Goal: Find specific page/section: Find specific page/section

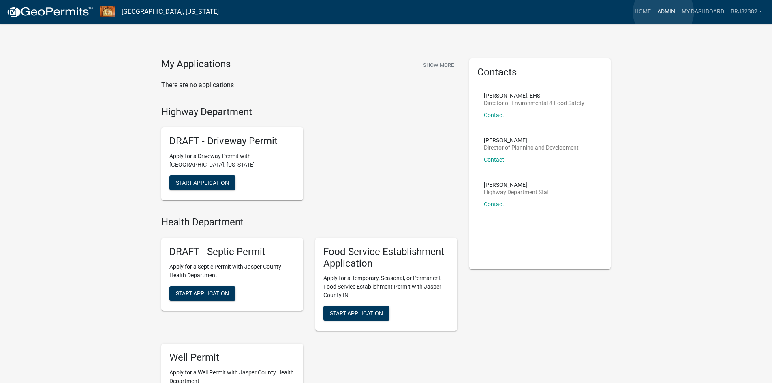
click at [663, 12] on link "Admin" at bounding box center [666, 11] width 24 height 15
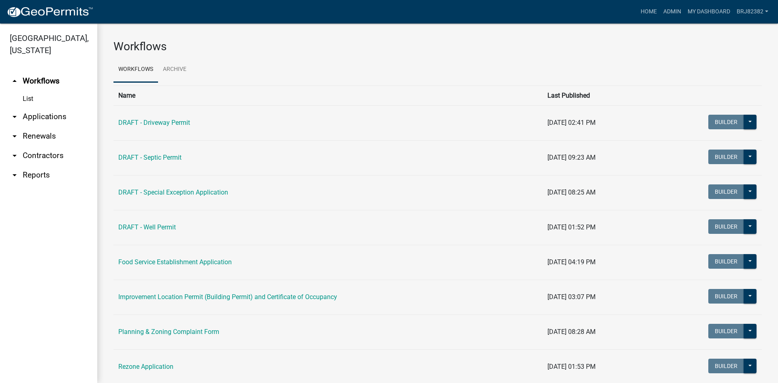
click at [49, 120] on link "arrow_drop_down Applications" at bounding box center [48, 116] width 97 height 19
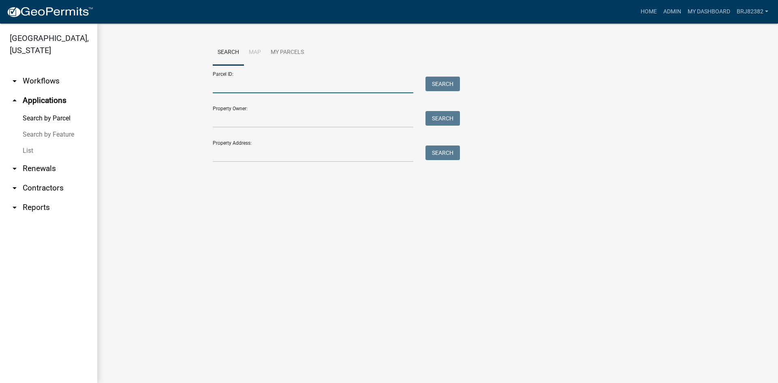
click at [282, 86] on input "Parcel ID:" at bounding box center [313, 85] width 201 height 17
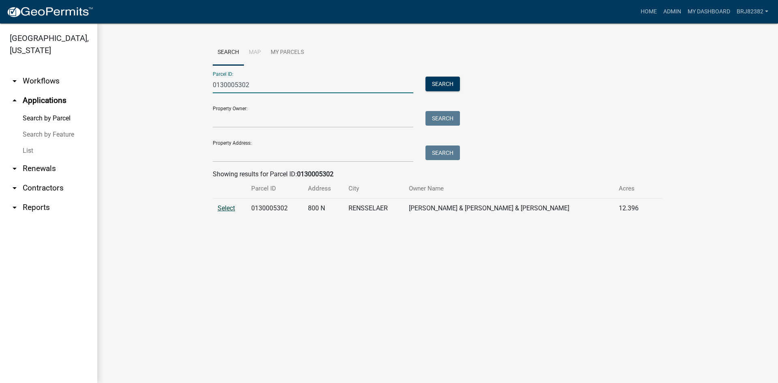
type input "0130005302"
click at [224, 208] on span "Select" at bounding box center [226, 208] width 17 height 8
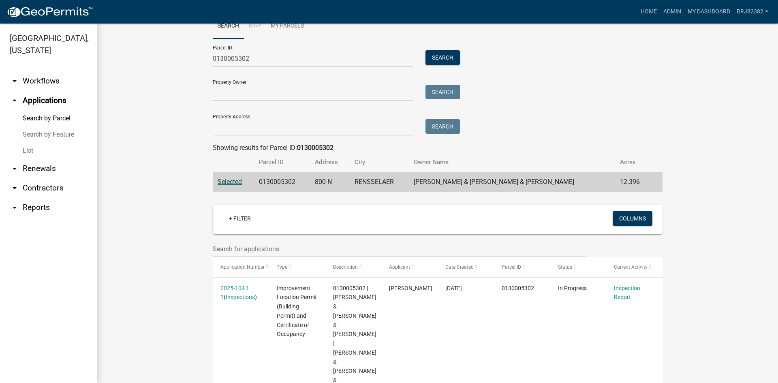
scroll to position [41, 0]
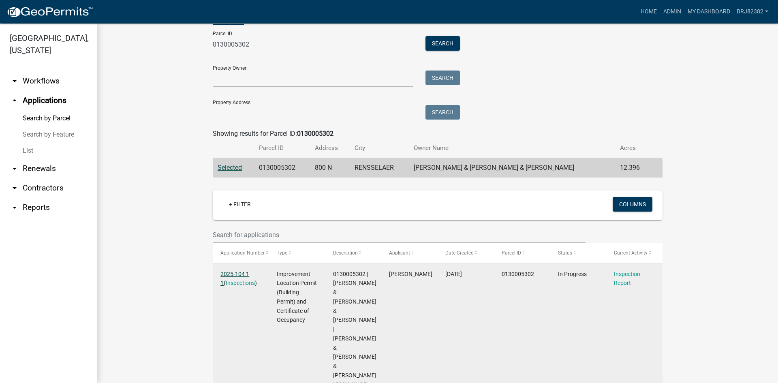
click at [231, 272] on link "2025-104 1 1" at bounding box center [234, 279] width 29 height 16
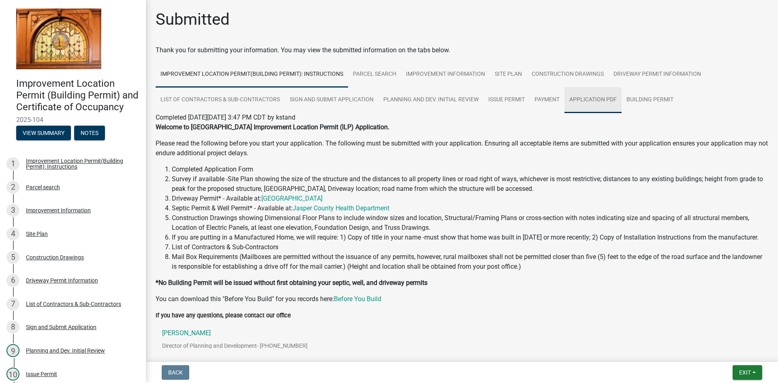
click at [590, 99] on link "Application PDF" at bounding box center [592, 100] width 57 height 26
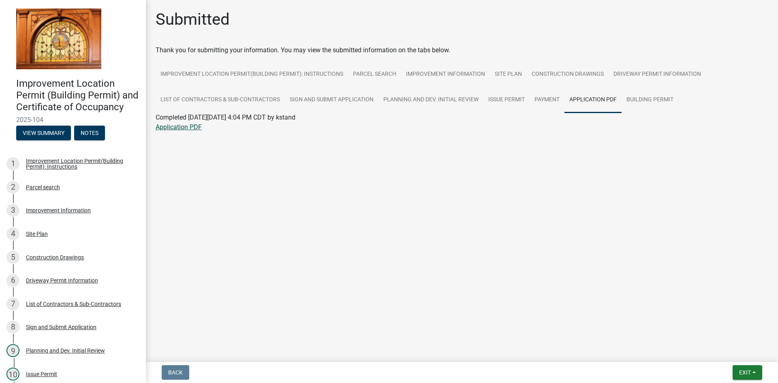
click at [189, 126] on link "Application PDF" at bounding box center [179, 127] width 46 height 8
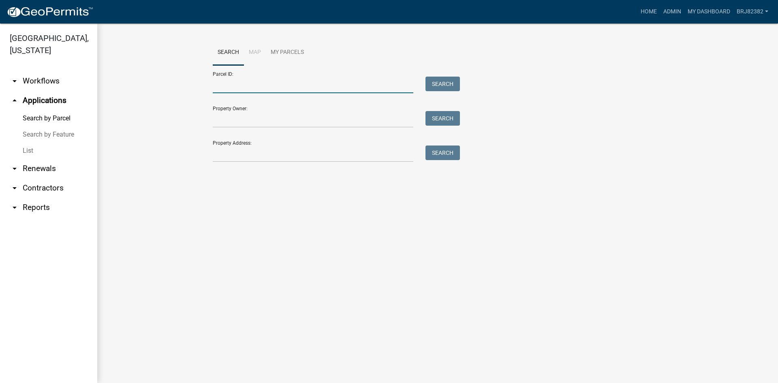
click at [224, 86] on input "Parcel ID:" at bounding box center [313, 85] width 201 height 17
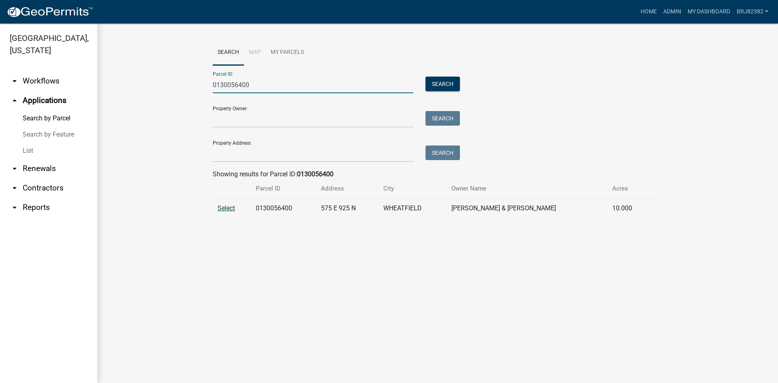
type input "0130056400"
click at [229, 207] on span "Select" at bounding box center [226, 208] width 17 height 8
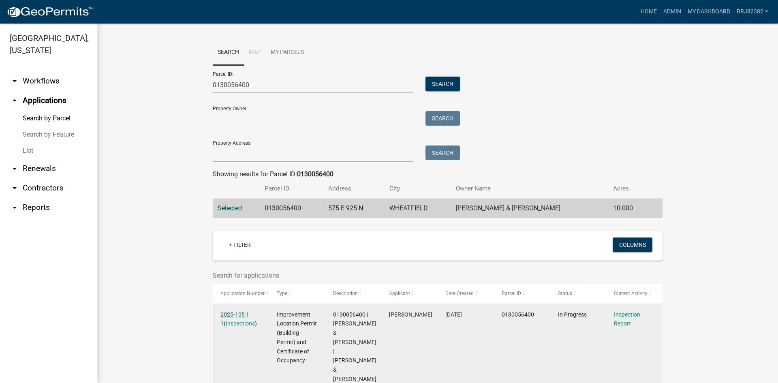
click at [227, 316] on link "2025-105 1 1" at bounding box center [234, 319] width 29 height 16
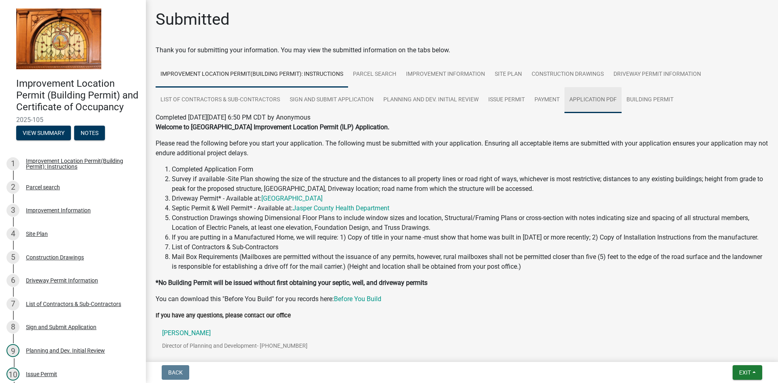
click at [580, 101] on link "Application PDF" at bounding box center [592, 100] width 57 height 26
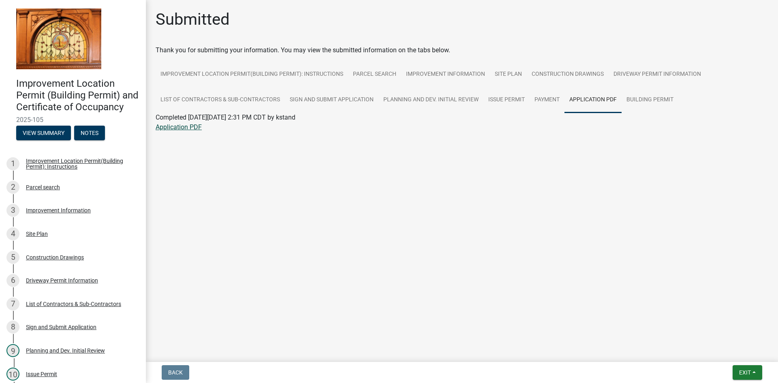
click at [172, 129] on link "Application PDF" at bounding box center [179, 127] width 46 height 8
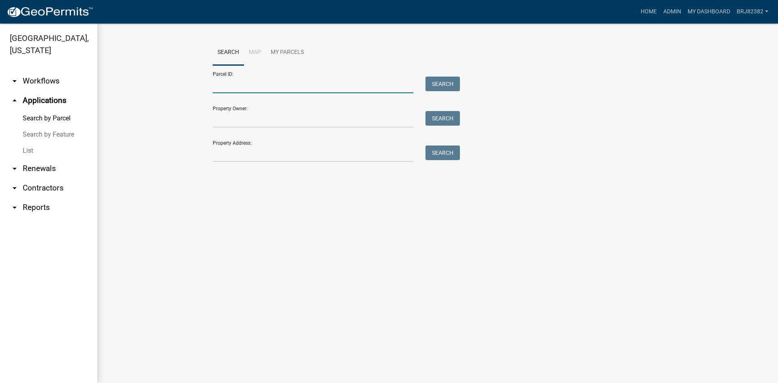
click at [244, 89] on input "Parcel ID:" at bounding box center [313, 85] width 201 height 17
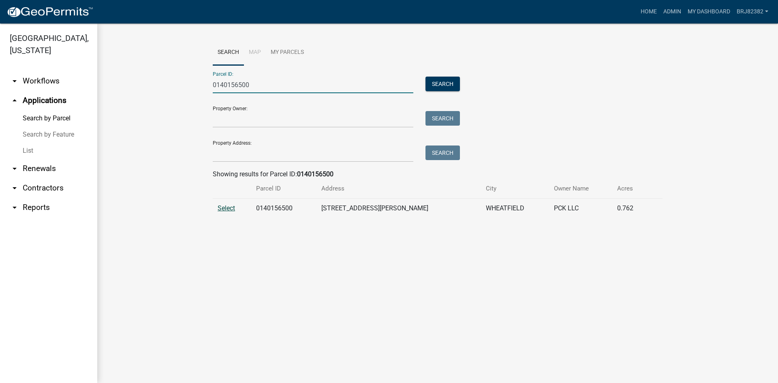
type input "0140156500"
drag, startPoint x: 221, startPoint y: 210, endPoint x: 218, endPoint y: 220, distance: 10.5
click at [221, 210] on span "Select" at bounding box center [226, 208] width 17 height 8
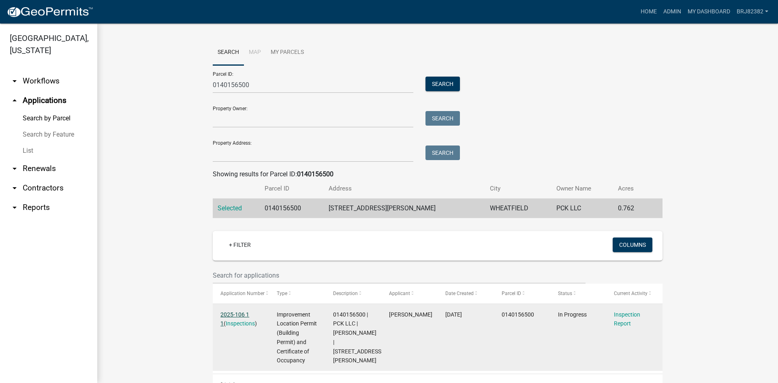
click at [235, 313] on link "2025-106 1 1" at bounding box center [234, 319] width 29 height 16
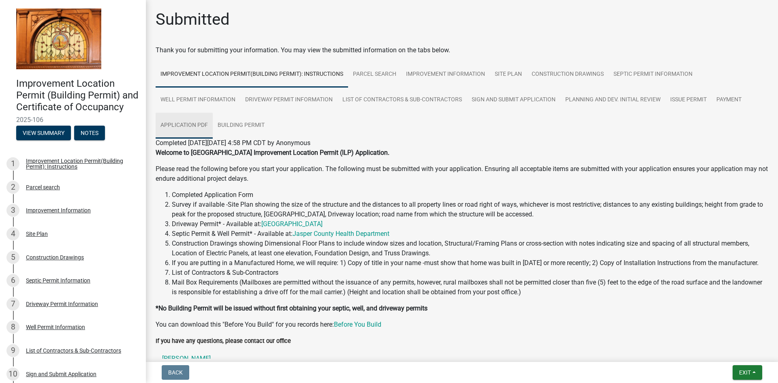
click at [187, 125] on link "Application PDF" at bounding box center [184, 126] width 57 height 26
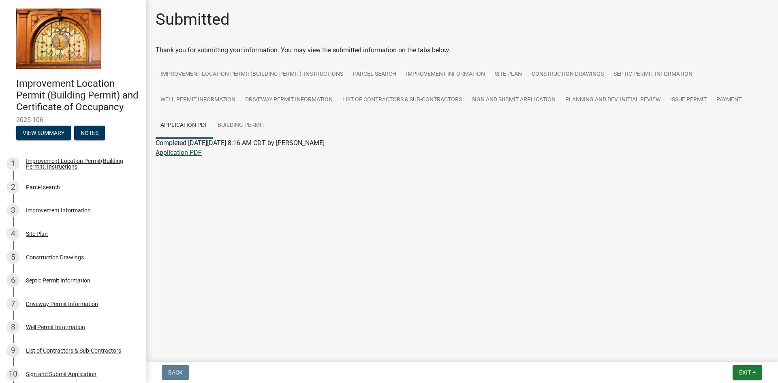
click at [189, 152] on link "Application PDF" at bounding box center [179, 153] width 46 height 8
drag, startPoint x: 594, startPoint y: 75, endPoint x: 599, endPoint y: 91, distance: 16.4
click at [594, 75] on link "Construction Drawings" at bounding box center [568, 75] width 82 height 26
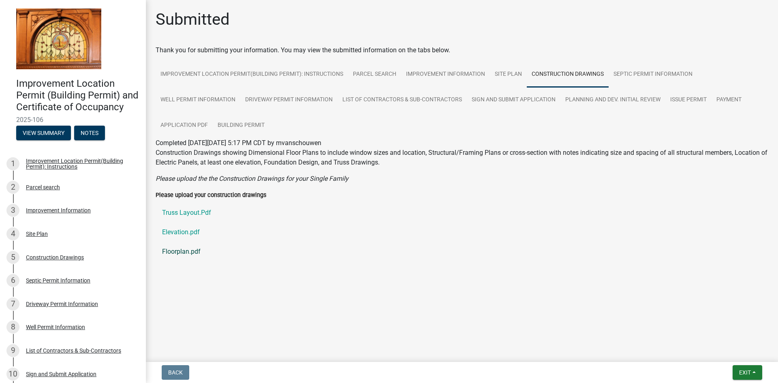
click at [180, 250] on link "Floorplan.pdf" at bounding box center [462, 251] width 613 height 19
